Goal: Transaction & Acquisition: Purchase product/service

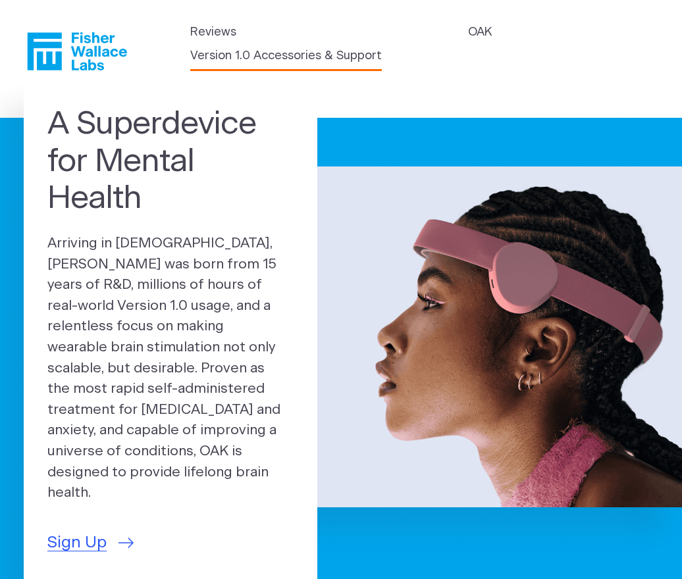
click at [337, 58] on link "Version 1.0 Accessories & Support" at bounding box center [286, 56] width 192 height 18
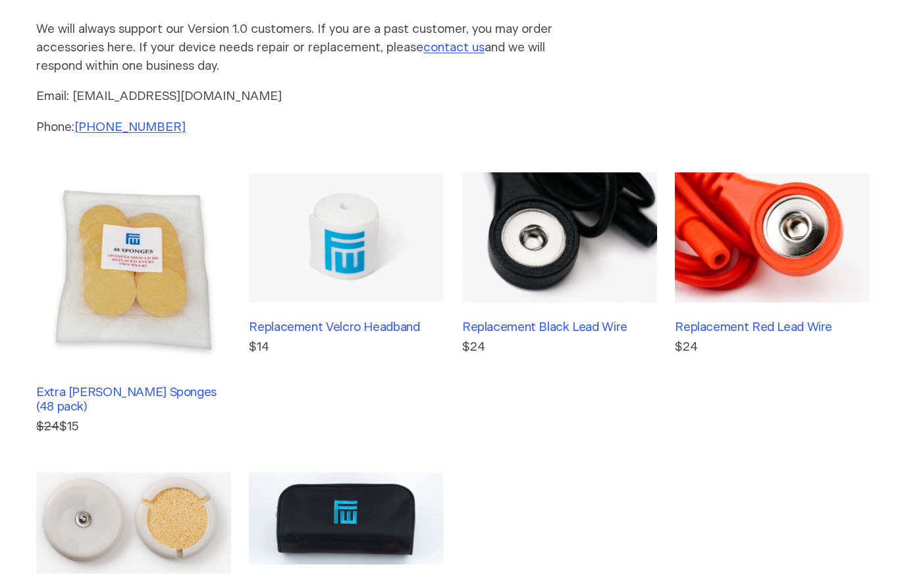
scroll to position [168, 0]
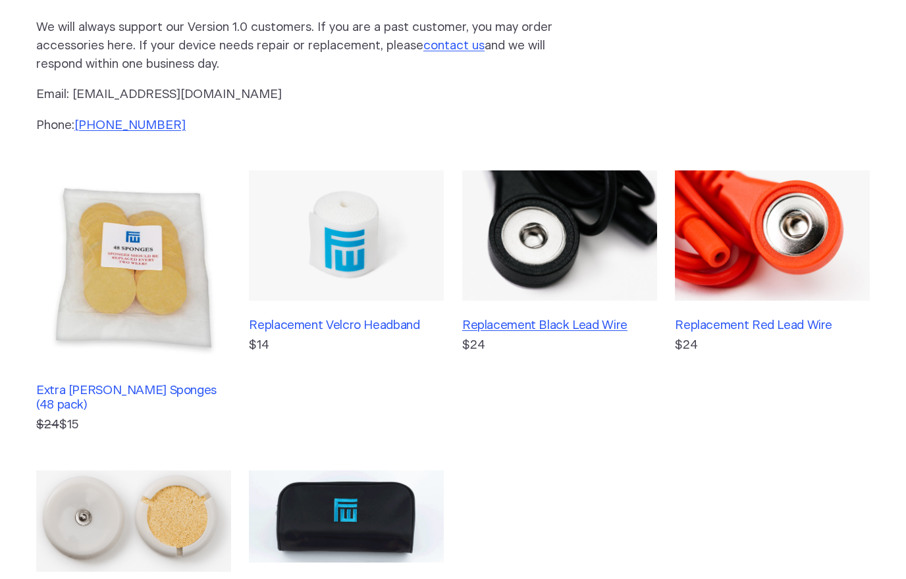
click at [500, 319] on h3 "Replacement Black Lead Wire" at bounding box center [559, 326] width 195 height 14
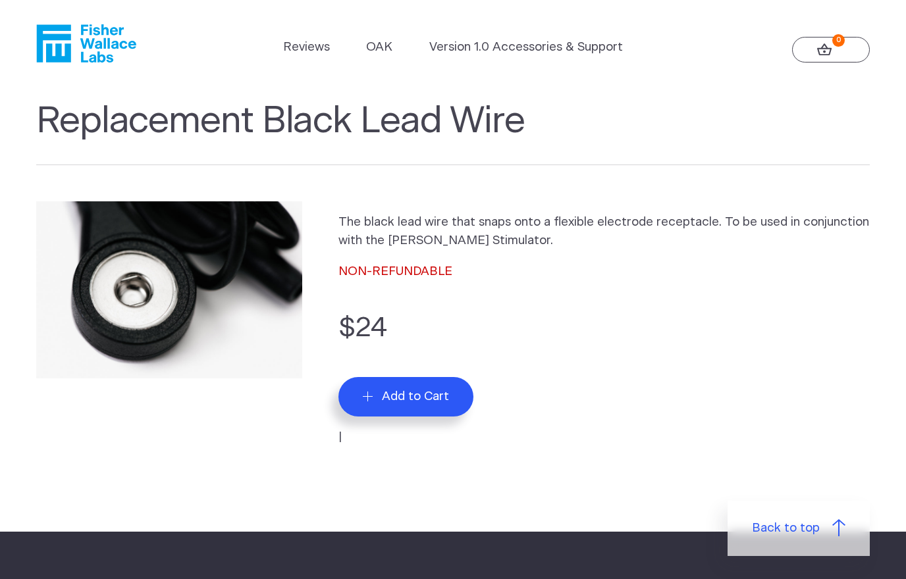
click at [371, 392] on icon "submit" at bounding box center [368, 397] width 10 height 10
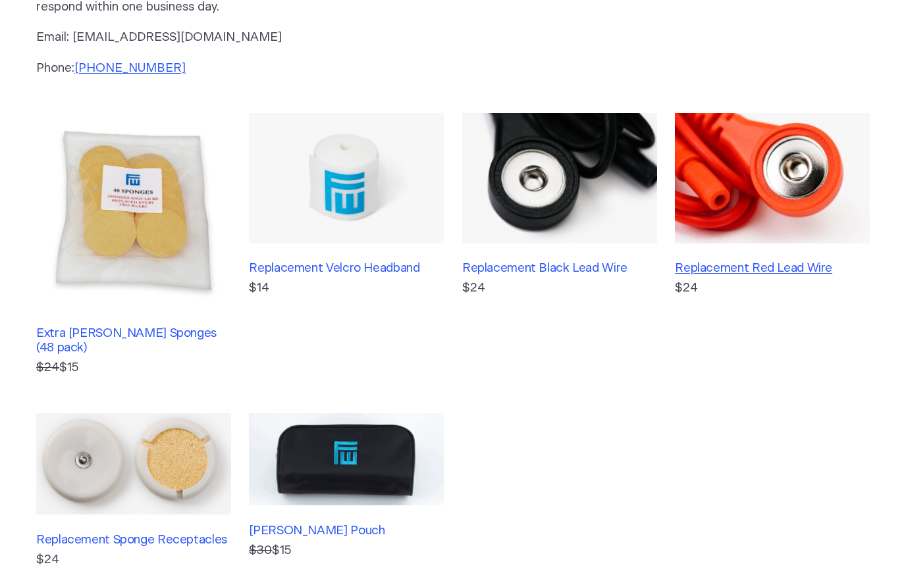
click at [798, 272] on h3 "Replacement Red Lead Wire" at bounding box center [772, 268] width 195 height 14
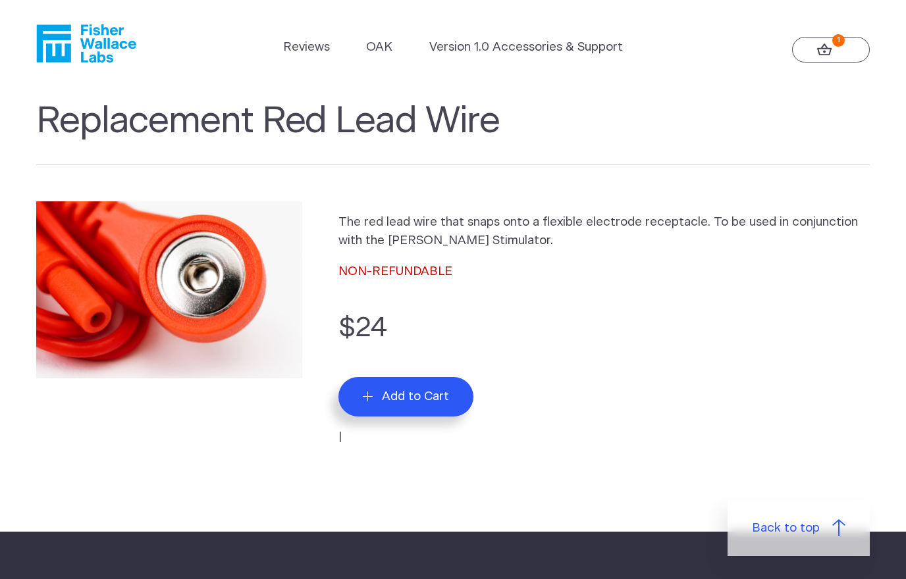
click at [386, 392] on span "Add to Cart" at bounding box center [415, 396] width 67 height 15
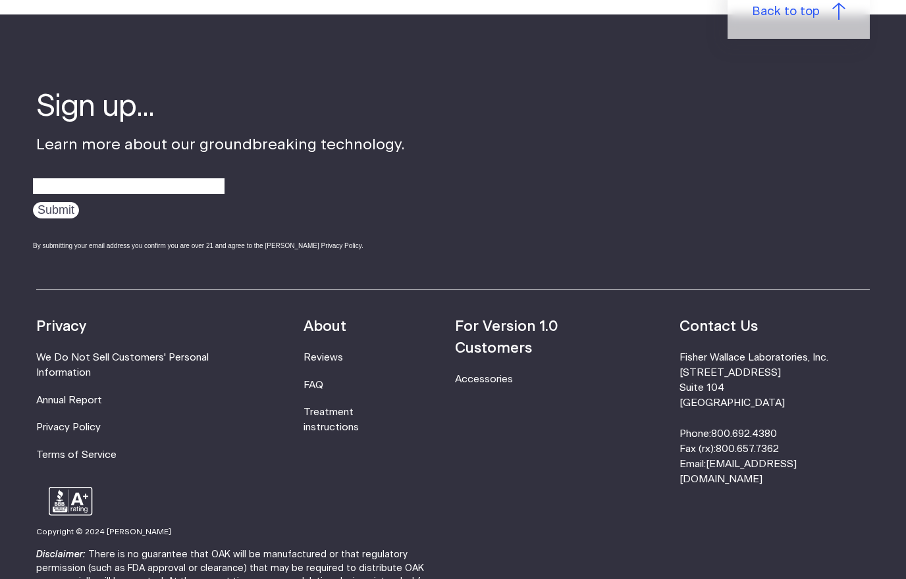
scroll to position [570, 0]
